Goal: Task Accomplishment & Management: Use online tool/utility

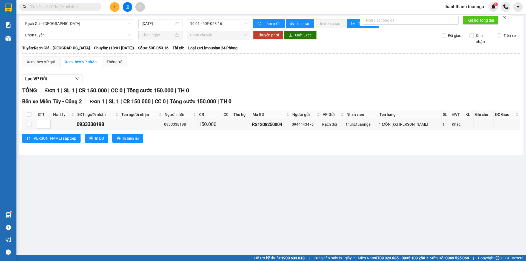
click at [223, 26] on span "10:01 - 50F-053.16" at bounding box center [218, 23] width 57 height 8
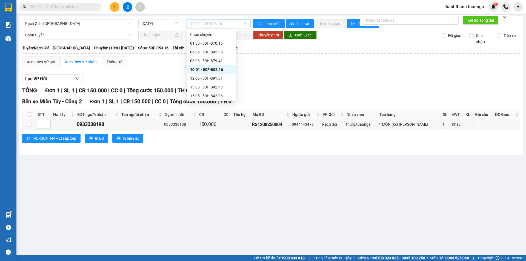
click at [214, 71] on div "10:01 - 50F-053.16" at bounding box center [211, 70] width 43 height 6
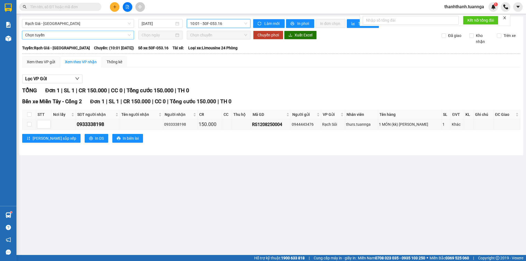
click at [68, 35] on span "Chọn tuyến" at bounding box center [77, 35] width 105 height 8
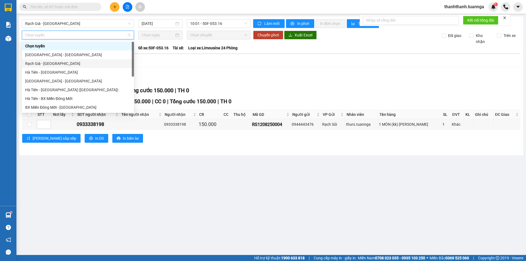
click at [48, 63] on div "Rạch Giá - [GEOGRAPHIC_DATA]" at bounding box center [77, 64] width 105 height 6
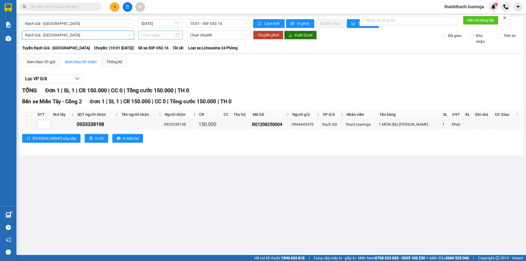
click at [154, 34] on input at bounding box center [158, 35] width 33 height 6
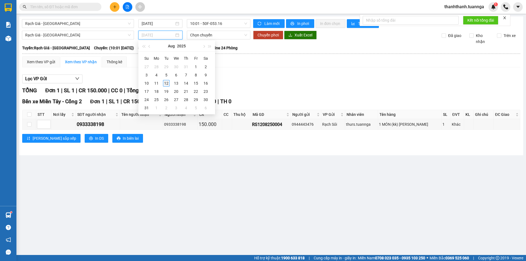
type input "[DATE]"
click at [164, 83] on div "12" at bounding box center [166, 83] width 7 height 7
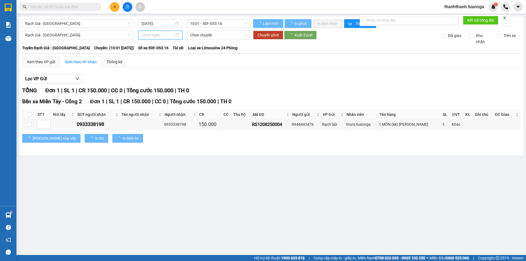
type input "[DATE]"
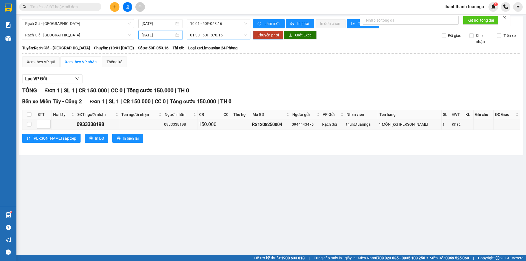
click at [221, 33] on span "01:30 - 50H-870.16" at bounding box center [218, 35] width 57 height 8
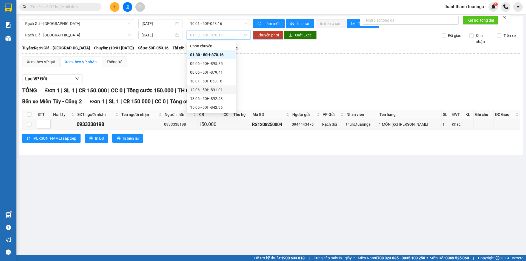
click at [202, 91] on div "12:06 - 50H-891.01" at bounding box center [211, 90] width 43 height 6
click at [202, 91] on div "TỔNG Đơn 1 | SL 1 | CR 150.000 | CC 0 | Tổng cước 150.000 | TH 0" at bounding box center [271, 90] width 498 height 8
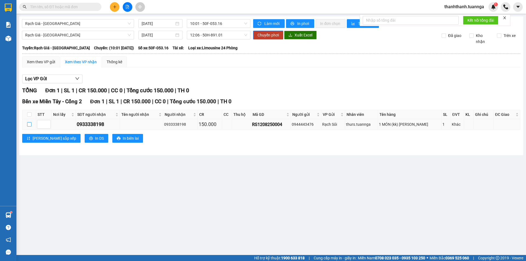
click at [30, 126] on input "checkbox" at bounding box center [29, 124] width 4 height 4
checkbox input "true"
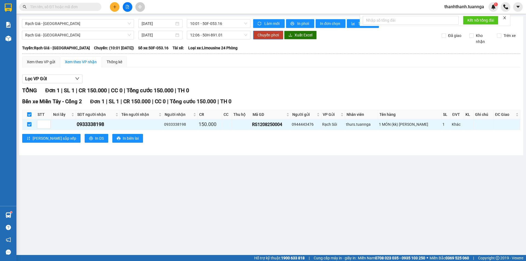
click at [264, 37] on span "Chuyển phơi" at bounding box center [267, 35] width 21 height 6
click at [264, 37] on span "Chuyển phơi các đơn đã chọn?" at bounding box center [268, 39] width 86 height 6
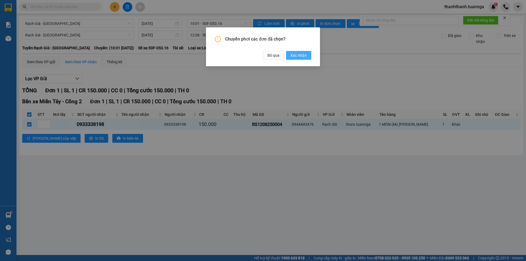
click at [299, 57] on span "Xác nhận" at bounding box center [298, 55] width 16 height 6
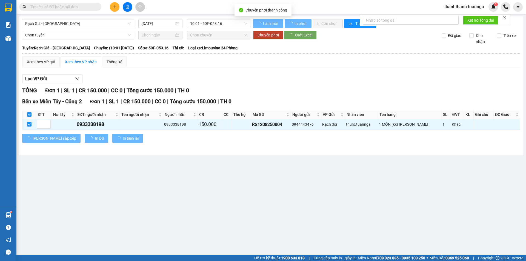
checkbox input "false"
